Goal: Find specific page/section

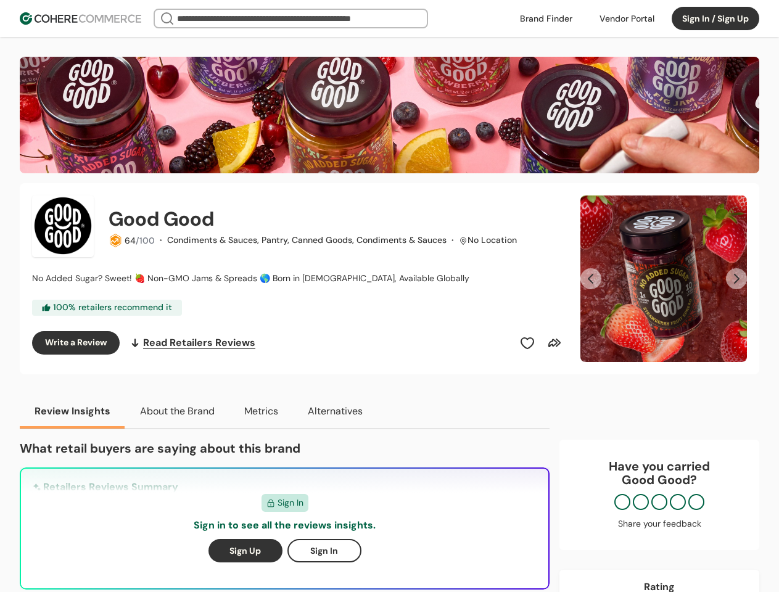
click at [389, 296] on div "Good Good 64 /100 · Condiments & Sauces, Pantry, Canned Goods, Condiments & Sau…" at bounding box center [298, 278] width 533 height 167
click at [627, 19] on div at bounding box center [627, 18] width 70 height 19
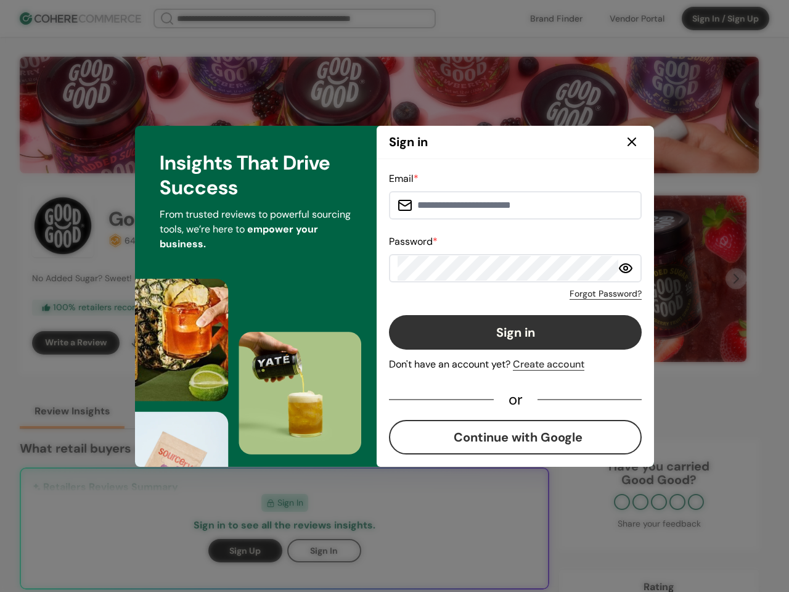
click at [527, 343] on button "Sign in" at bounding box center [515, 332] width 253 height 35
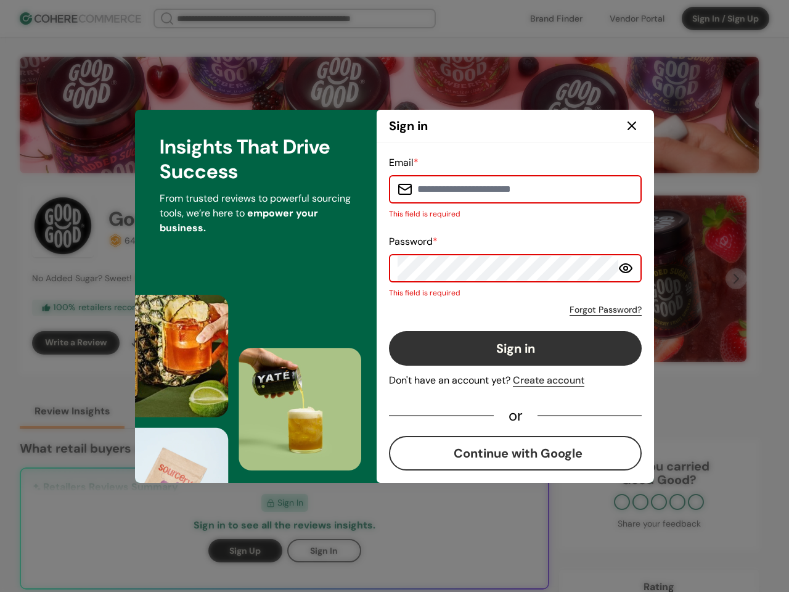
click at [554, 343] on button "Sign in" at bounding box center [515, 348] width 253 height 35
